Goal: Transaction & Acquisition: Purchase product/service

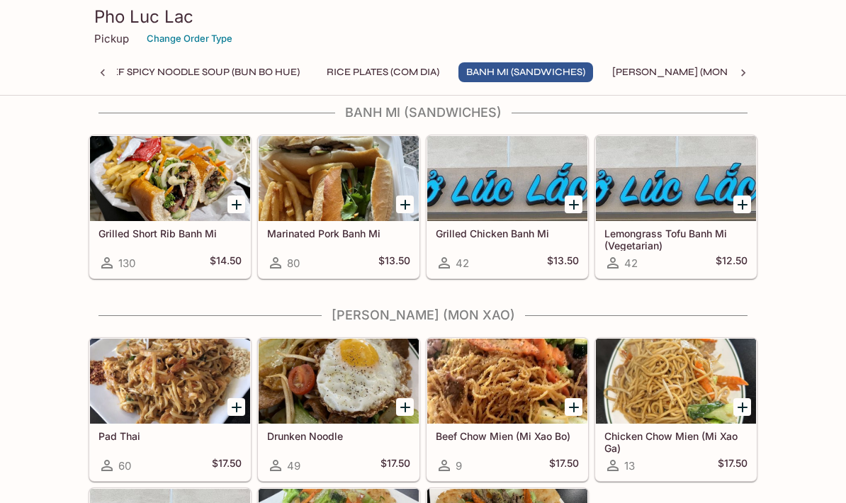
scroll to position [1425, 0]
click at [401, 201] on icon "Add Marinated Pork Banh Mi" at bounding box center [405, 205] width 17 height 17
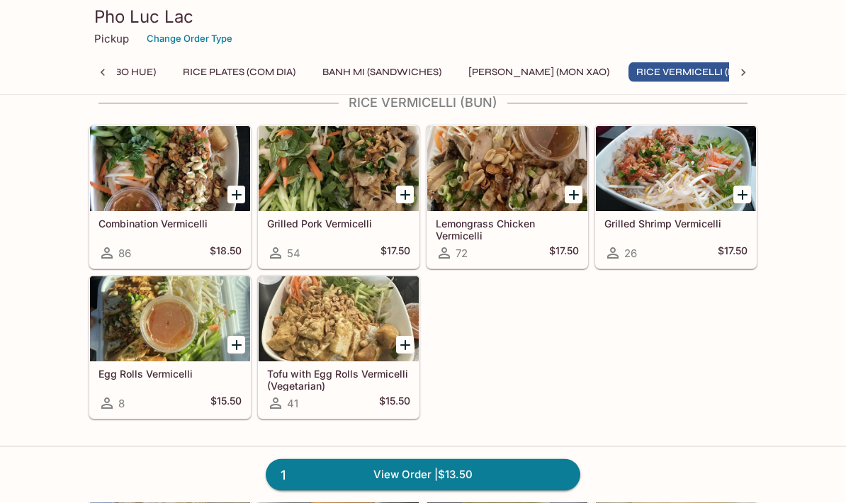
scroll to position [1992, 0]
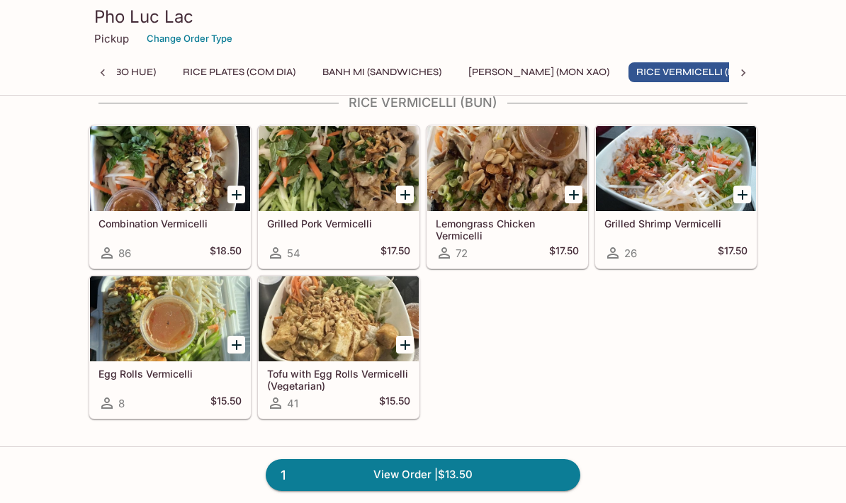
click at [525, 230] on h5 "Lemongrass Chicken Vermicelli" at bounding box center [507, 229] width 143 height 23
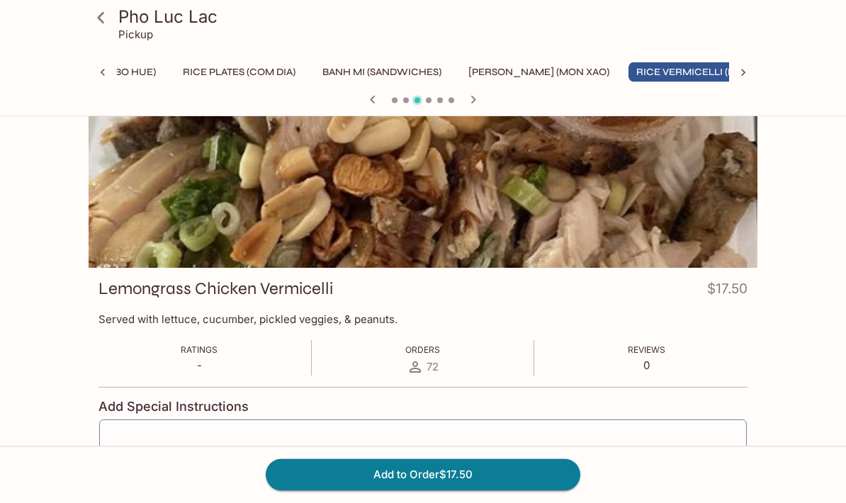
scroll to position [43, 0]
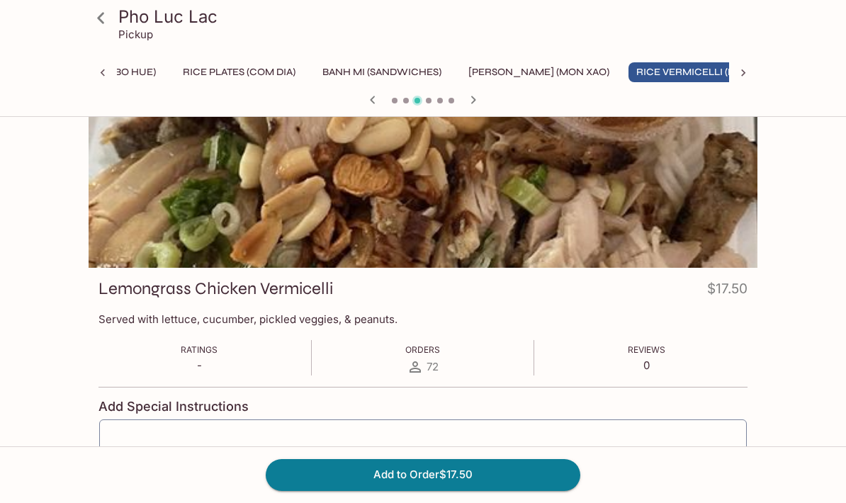
click at [144, 451] on textarea at bounding box center [423, 459] width 628 height 54
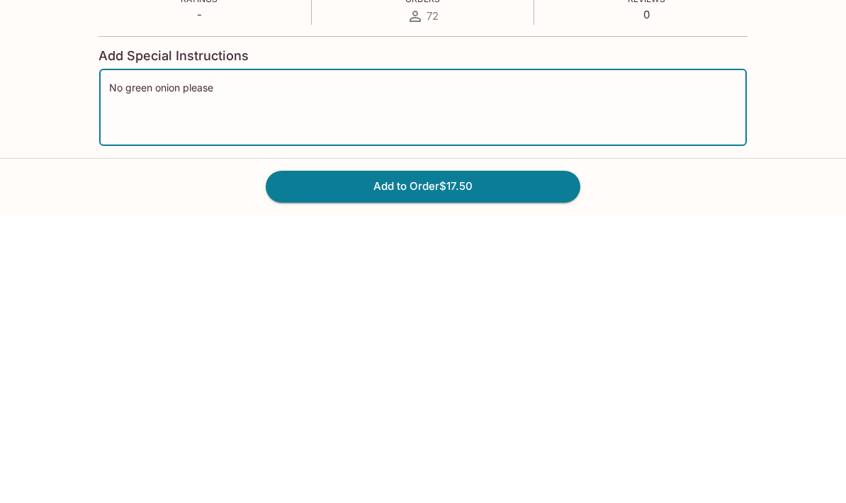
type textarea "No green onion please"
click at [512, 459] on button "Add to Order $17.50" at bounding box center [423, 474] width 315 height 31
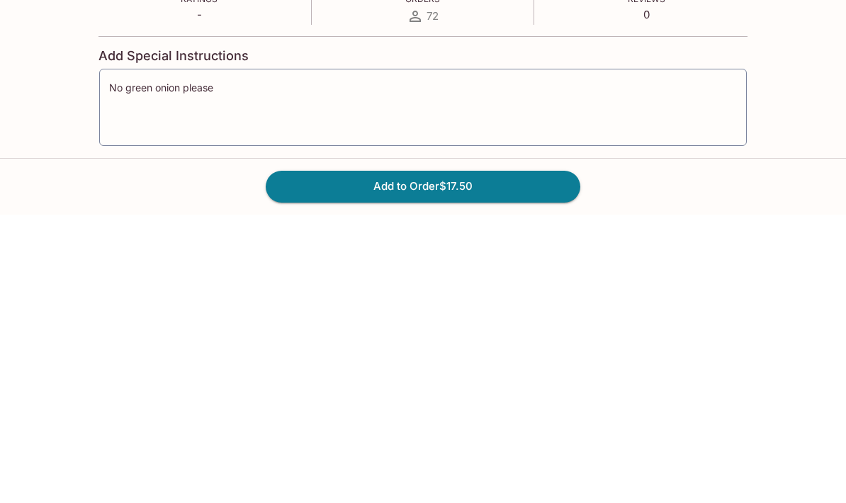
scroll to position [113, 0]
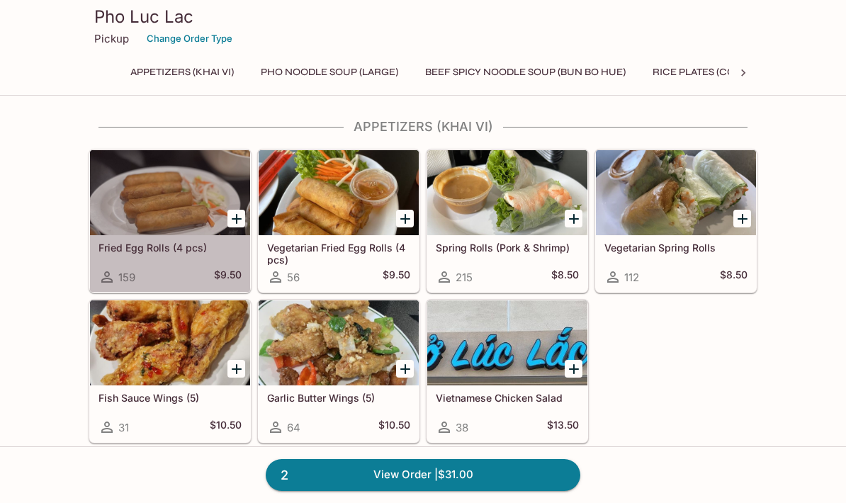
click at [174, 254] on div "Fried Egg Rolls (4 pcs) 159 $9.50" at bounding box center [170, 263] width 160 height 57
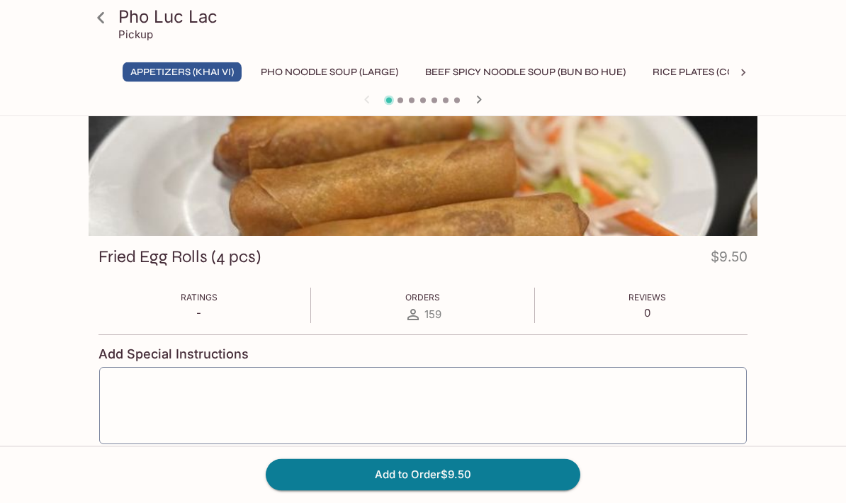
scroll to position [74, 0]
click at [516, 491] on button "Add to Order $9.50" at bounding box center [423, 474] width 315 height 31
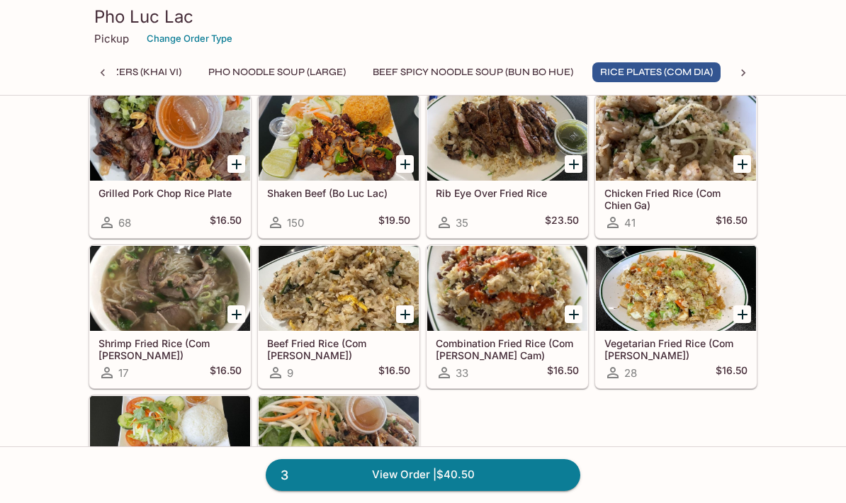
scroll to position [922, 0]
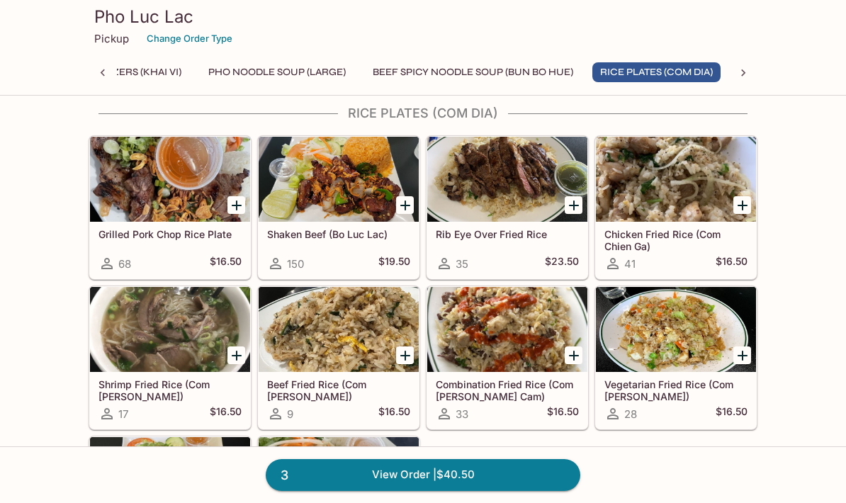
click at [671, 228] on div "Chicken Fried Rice (Com Chien Ga) 41 $16.50" at bounding box center [676, 250] width 160 height 57
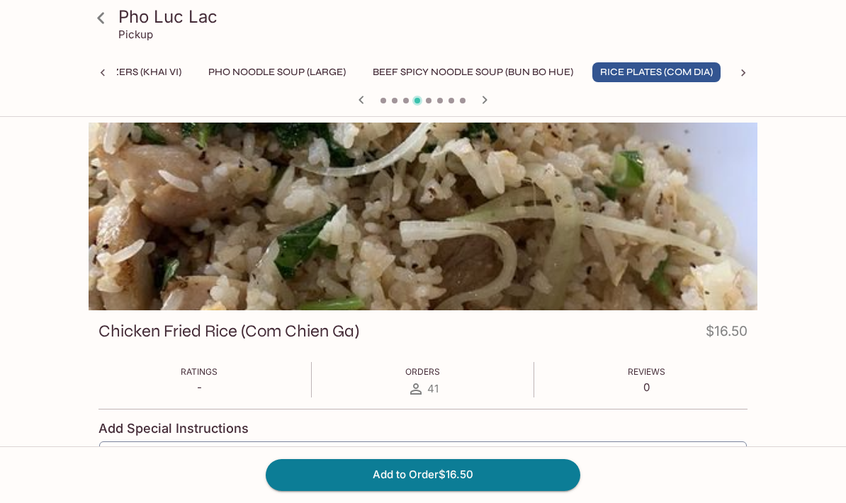
click at [478, 491] on button "Add to Order $16.50" at bounding box center [423, 474] width 315 height 31
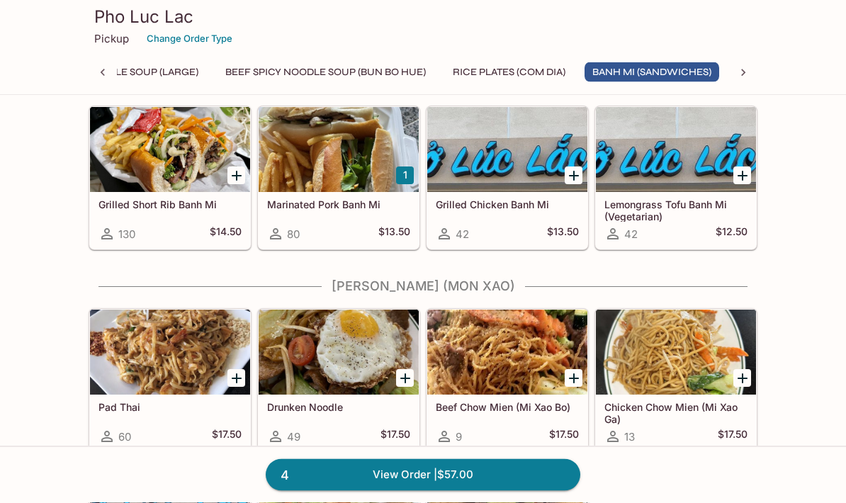
scroll to position [1435, 0]
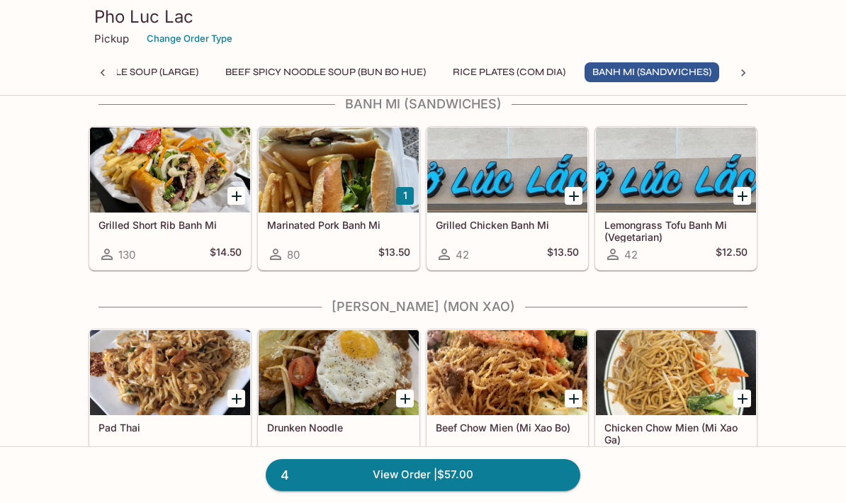
click at [235, 196] on icon "Add Grilled Short Rib Banh Mi" at bounding box center [237, 196] width 10 height 10
click at [478, 478] on link "5 View Order | $71.50" at bounding box center [423, 474] width 315 height 31
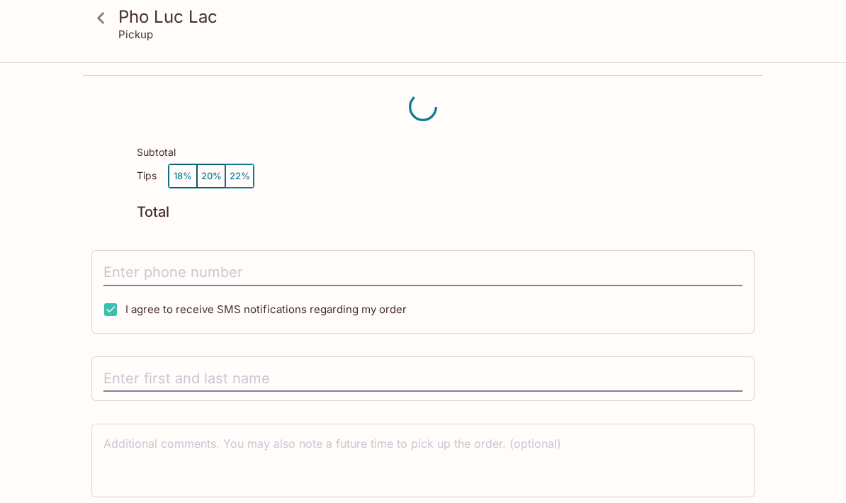
scroll to position [64, 0]
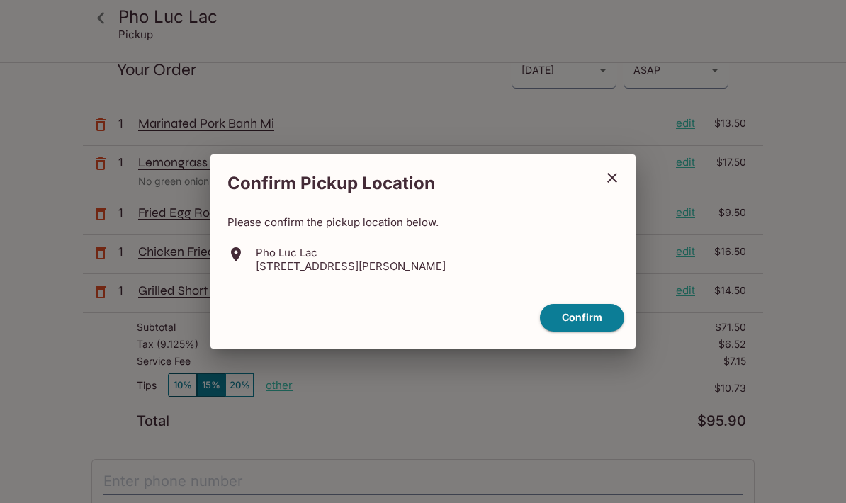
click at [585, 325] on button "Confirm" at bounding box center [582, 318] width 84 height 28
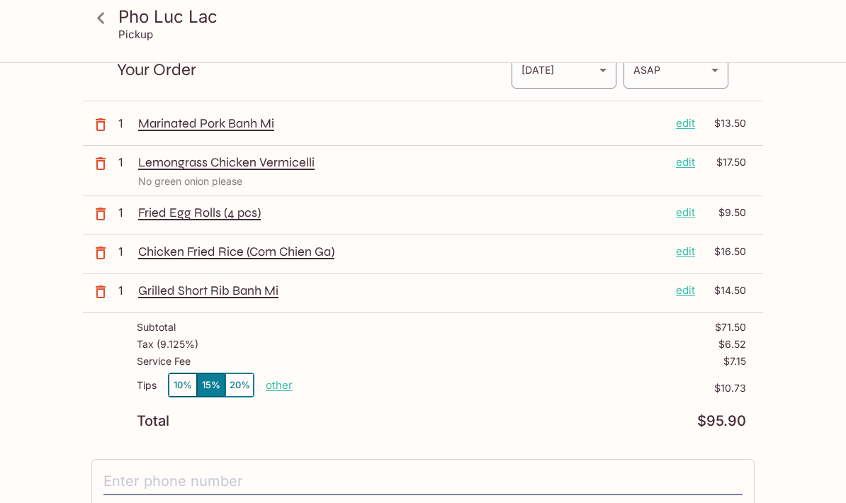
click at [180, 391] on button "10%" at bounding box center [183, 385] width 28 height 23
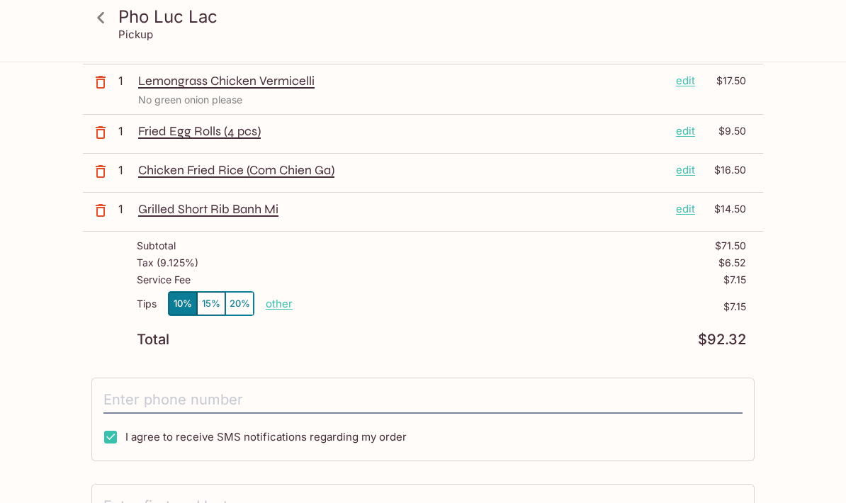
scroll to position [145, 0]
click at [296, 402] on input "tel" at bounding box center [422, 400] width 639 height 27
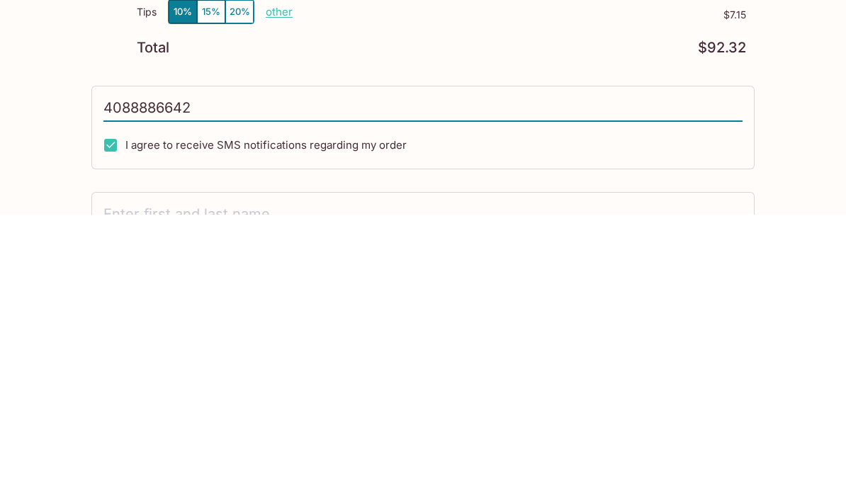
type input "(408) 888-6642"
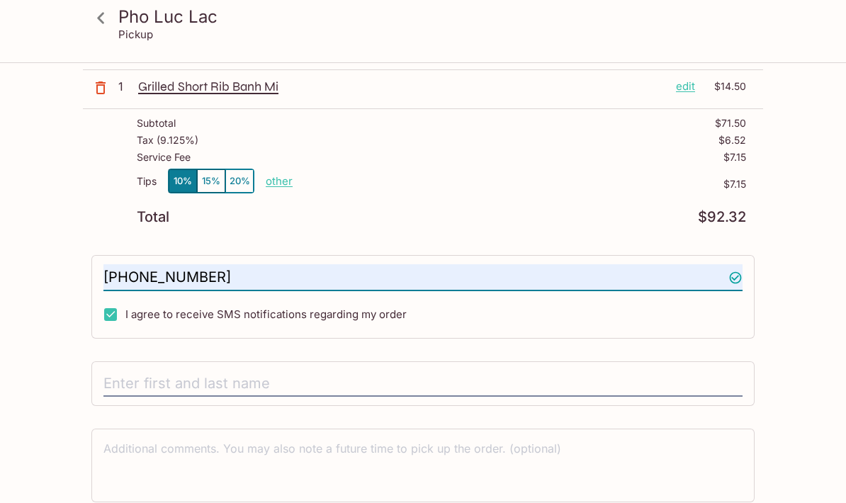
click at [387, 377] on input "text" at bounding box center [422, 384] width 639 height 27
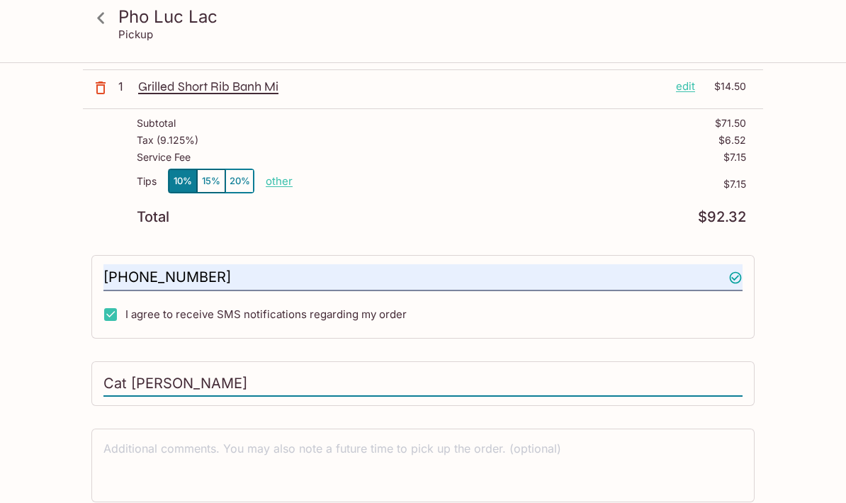
scroll to position [325, 0]
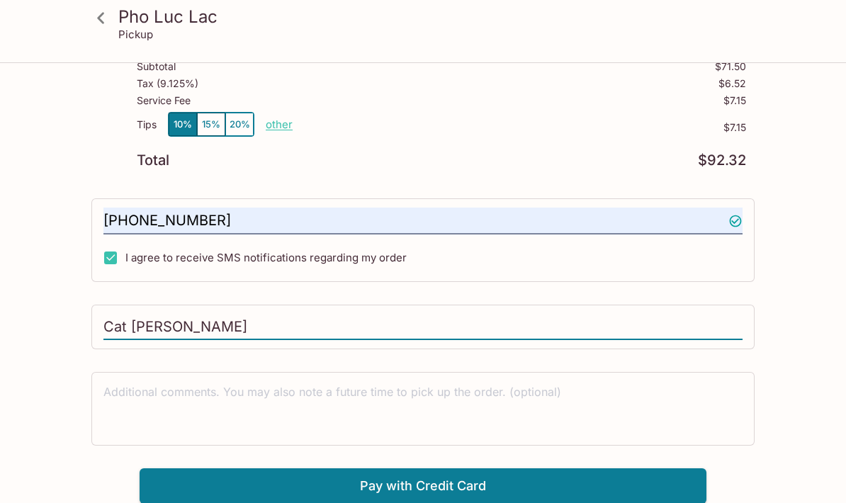
type input "Cat Mekler"
click at [637, 485] on button "Pay with Credit Card" at bounding box center [423, 486] width 567 height 35
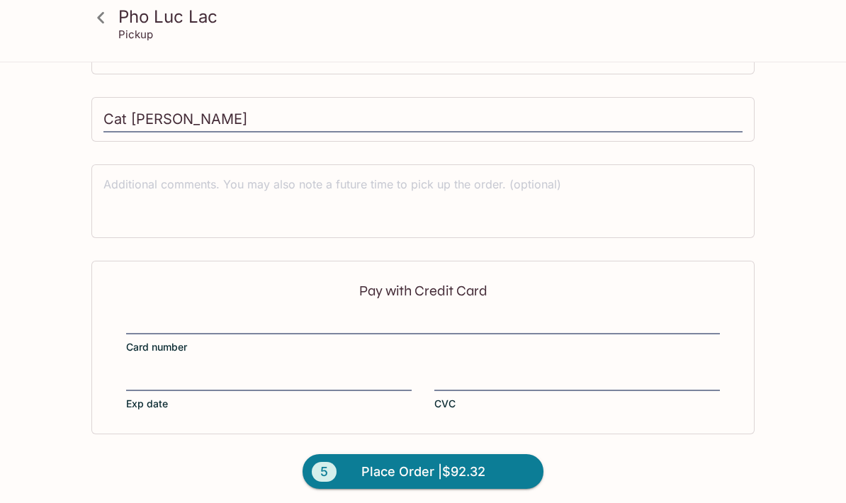
scroll to position [537, 0]
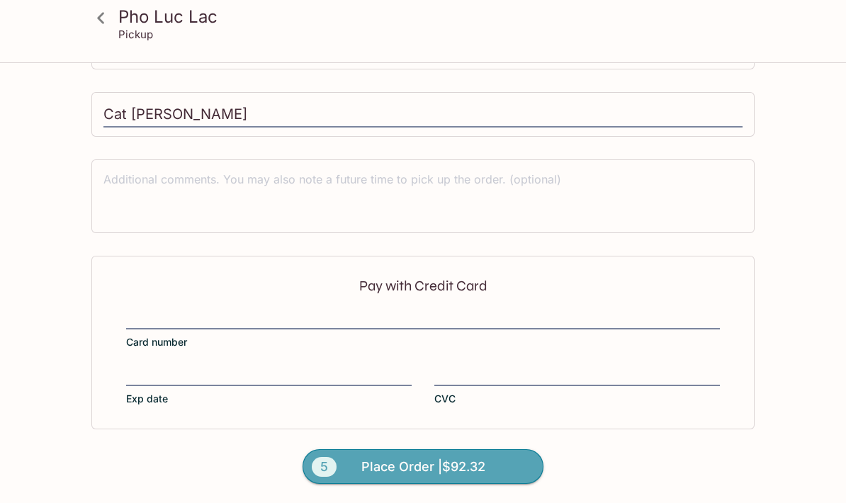
click at [495, 471] on button "5 Place Order | $92.32" at bounding box center [423, 466] width 241 height 35
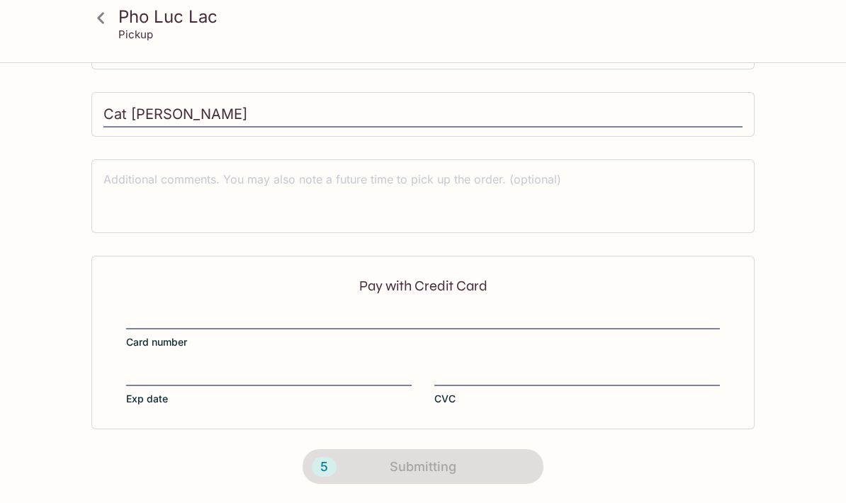
scroll to position [57, 0]
